Goal: Transaction & Acquisition: Purchase product/service

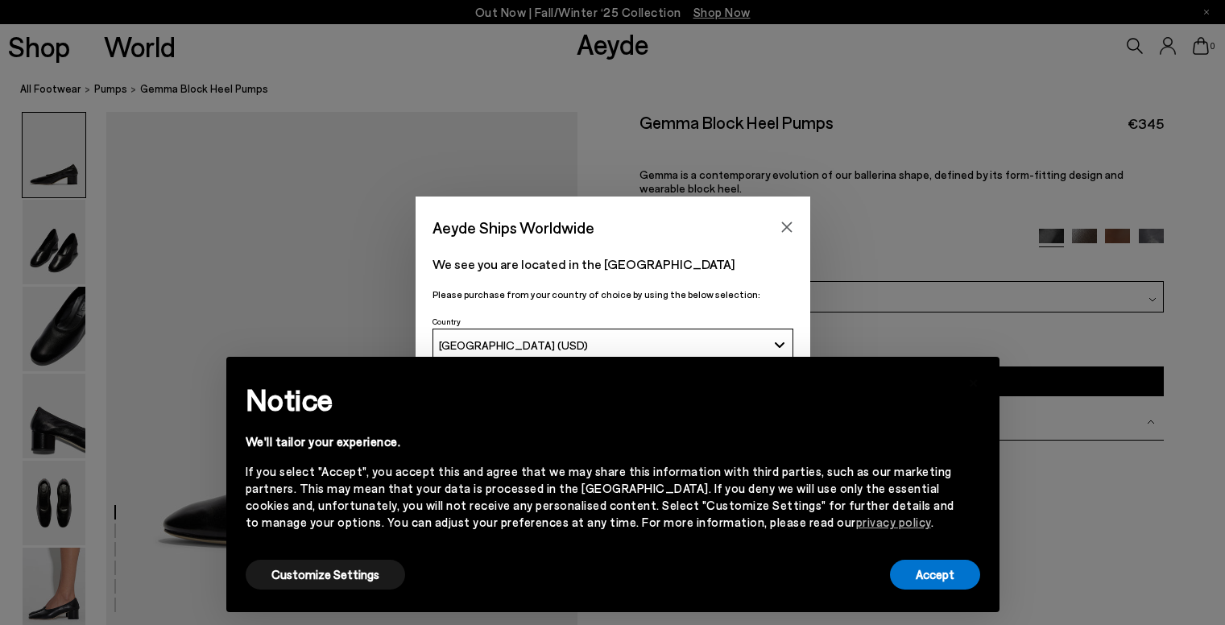
scroll to position [81, 0]
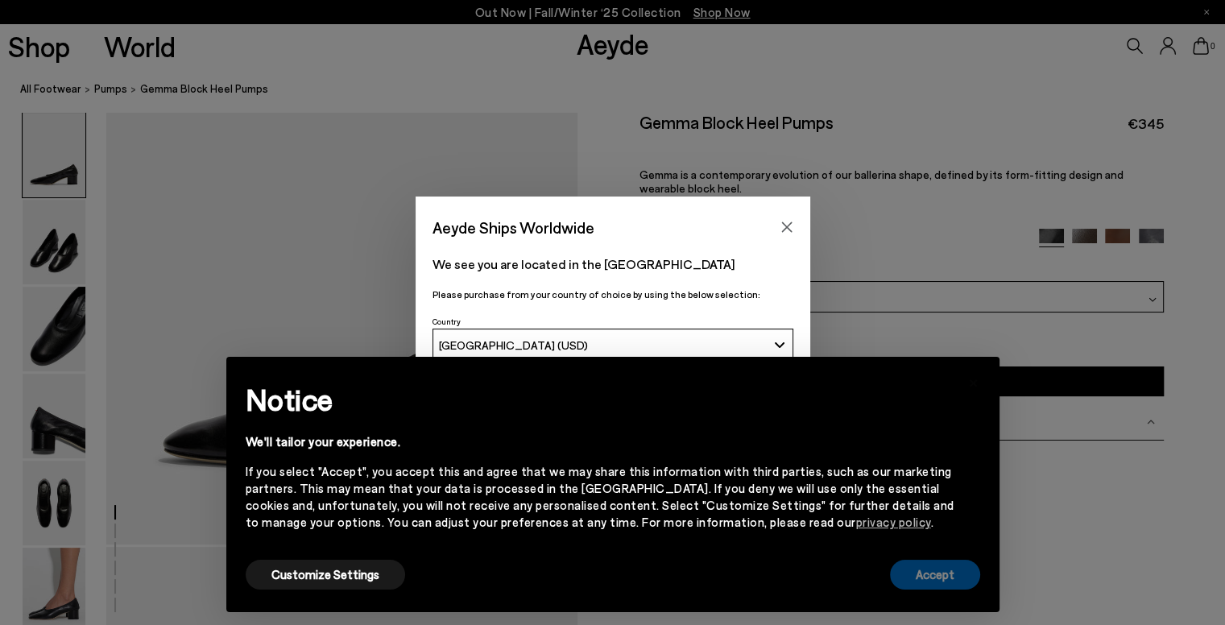
click at [921, 583] on button "Accept" at bounding box center [935, 575] width 90 height 30
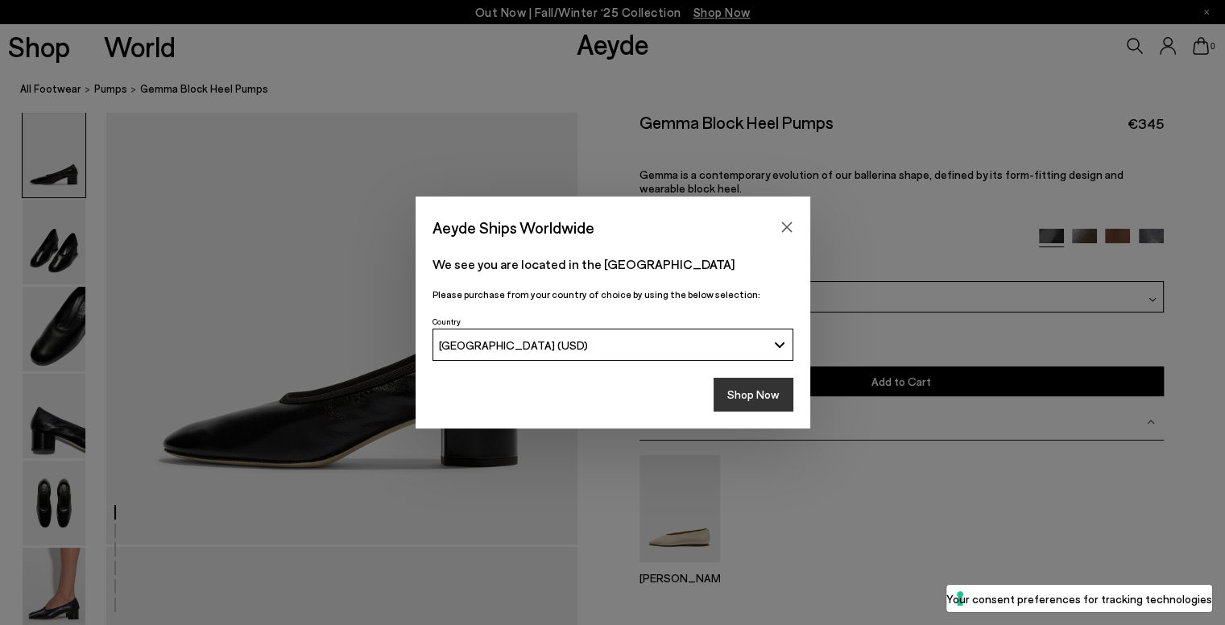
click at [725, 391] on button "Shop Now" at bounding box center [754, 395] width 80 height 34
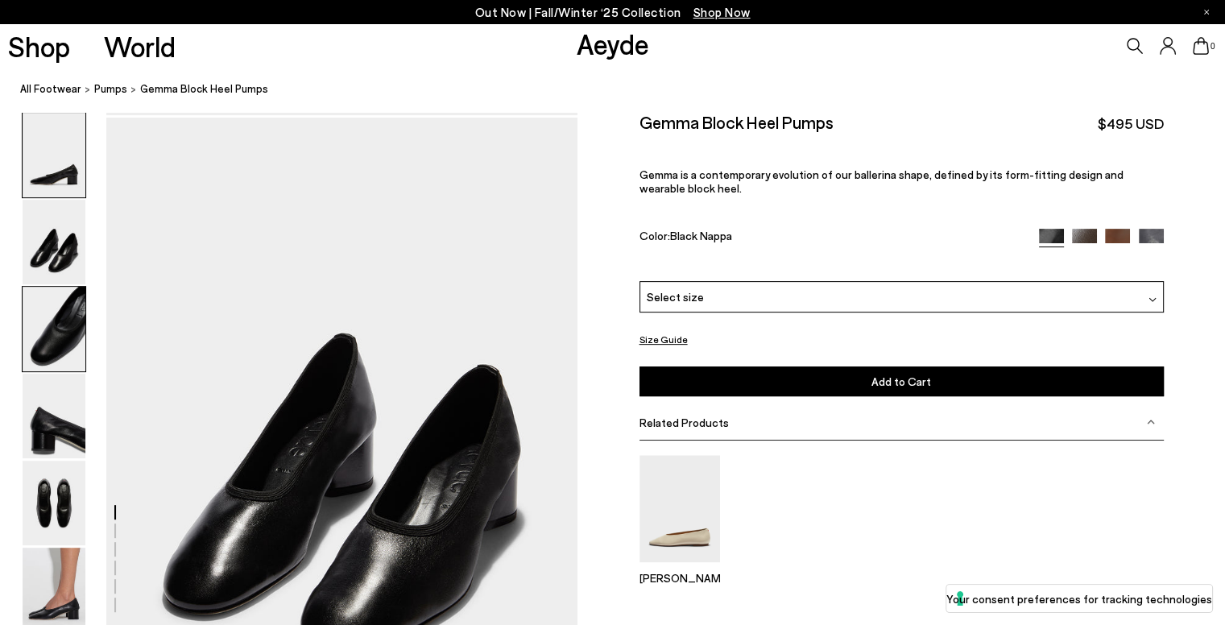
scroll to position [517, 0]
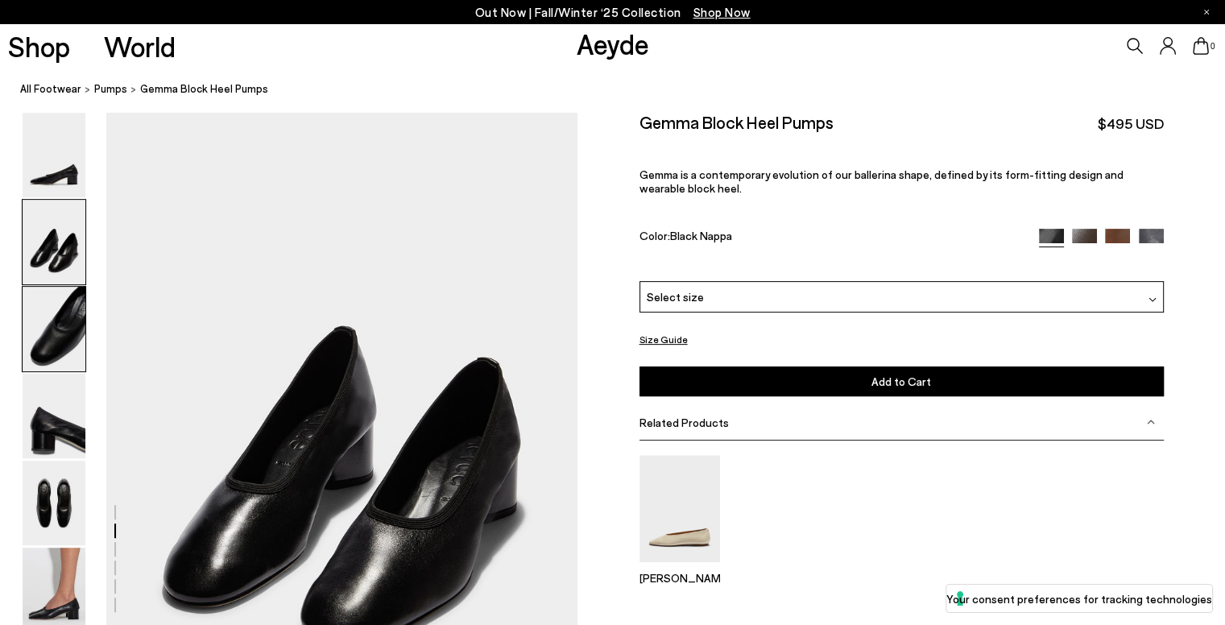
click at [64, 301] on img at bounding box center [54, 329] width 63 height 85
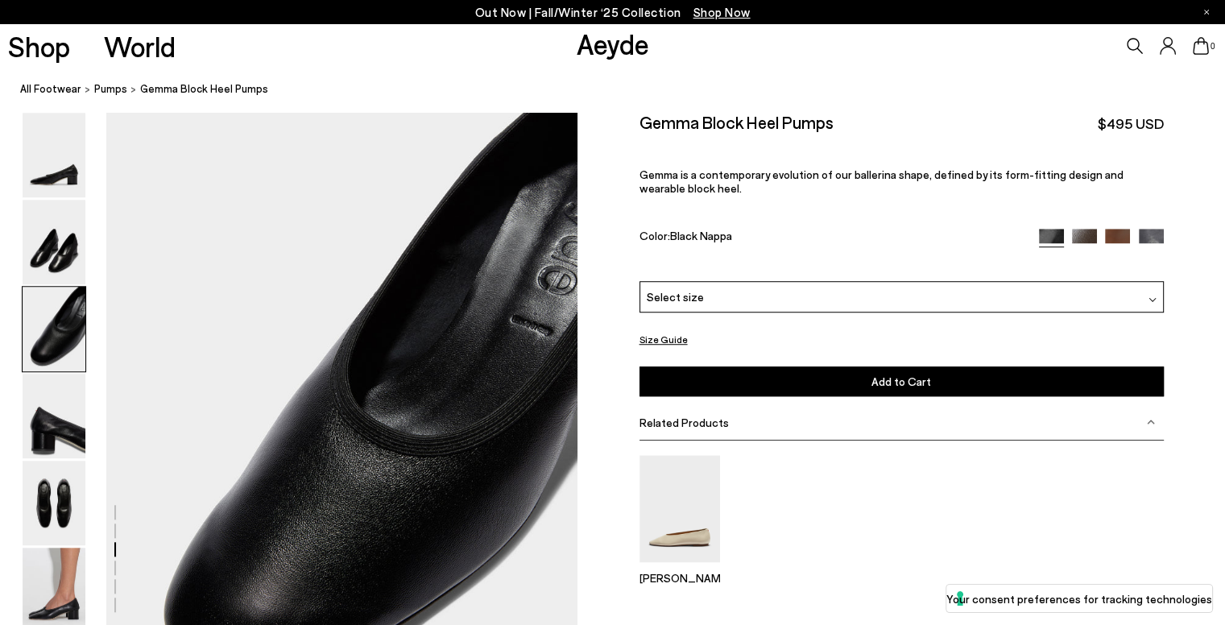
scroll to position [1148, 0]
click at [36, 432] on img at bounding box center [54, 416] width 63 height 85
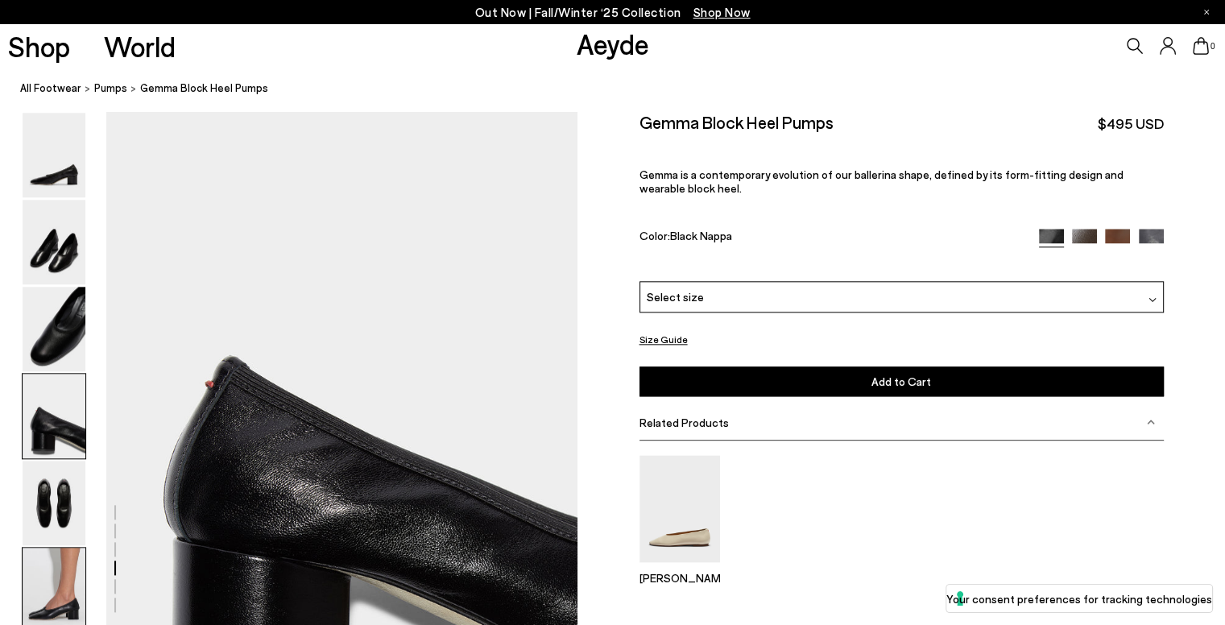
click at [62, 587] on img at bounding box center [54, 590] width 63 height 85
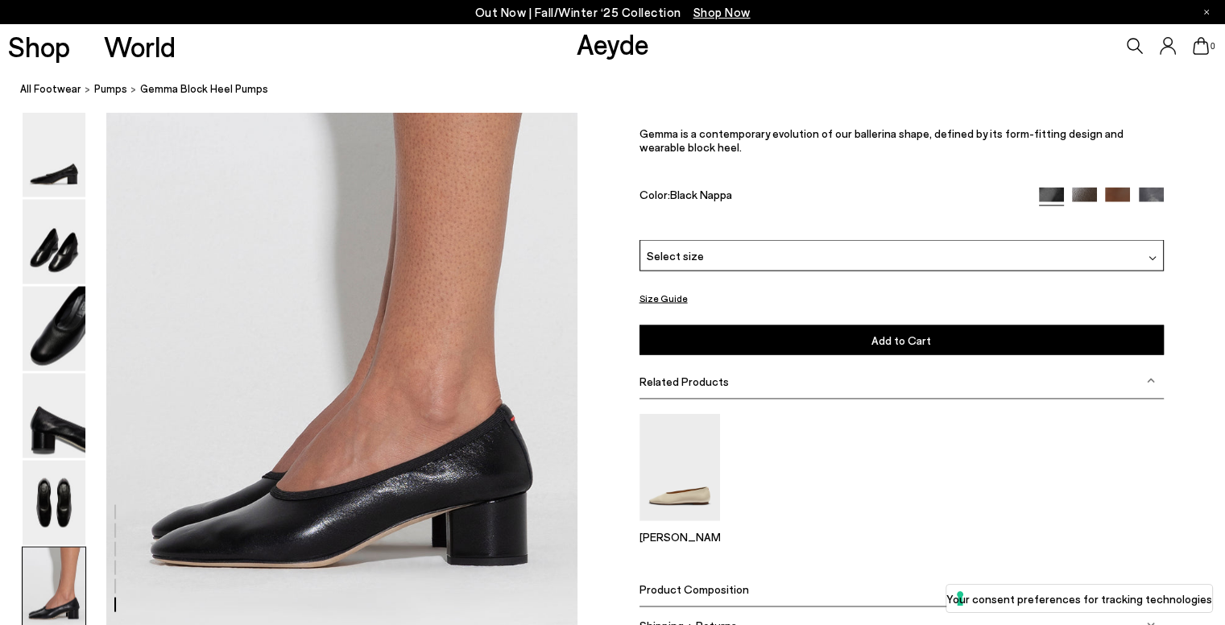
scroll to position [3151, 0]
